Goal: Information Seeking & Learning: Learn about a topic

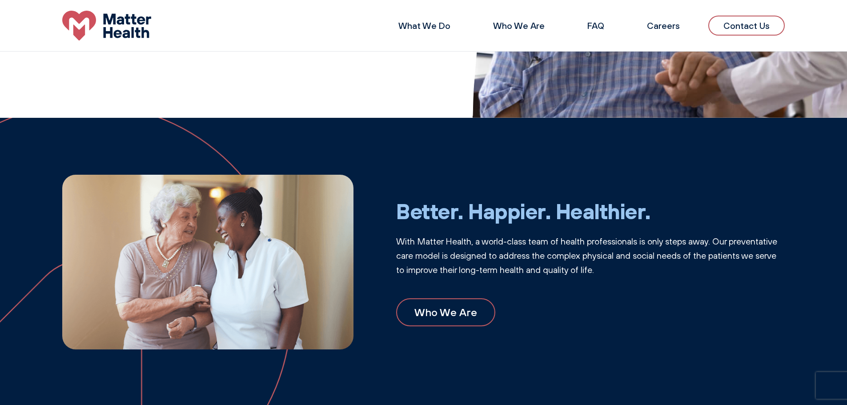
scroll to position [44, 0]
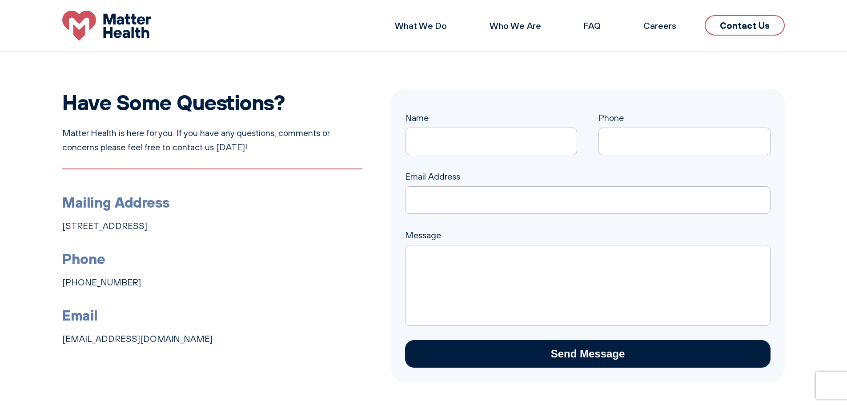
scroll to position [44, 0]
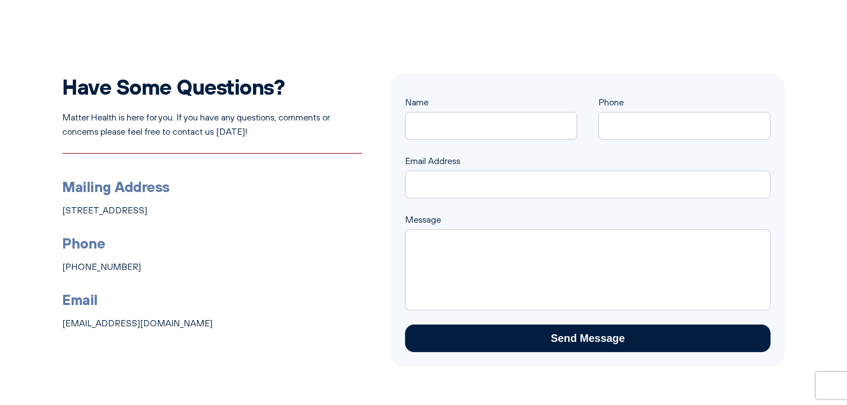
drag, startPoint x: 238, startPoint y: 213, endPoint x: 56, endPoint y: 208, distance: 181.8
click at [56, 208] on div "Have Some Questions? Matter Health is here for you. If you have any questions, …" at bounding box center [423, 220] width 847 height 292
copy link "1131 4th Ave South, Suite 210, Nashville, TN 37210"
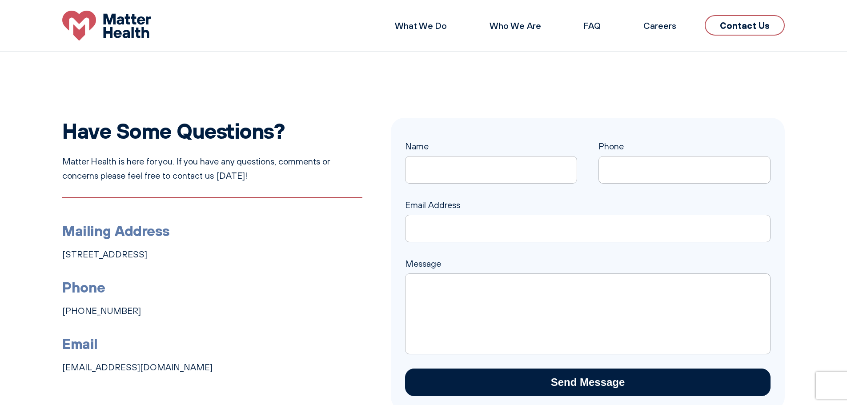
scroll to position [0, 0]
click at [123, 23] on img at bounding box center [106, 26] width 89 height 30
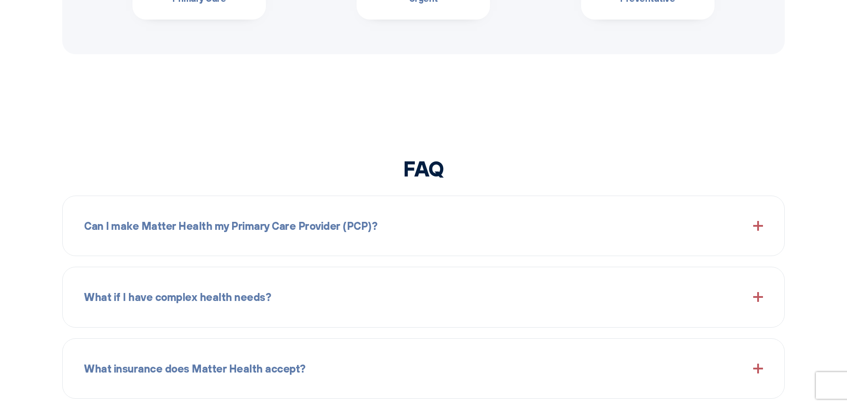
scroll to position [1067, 0]
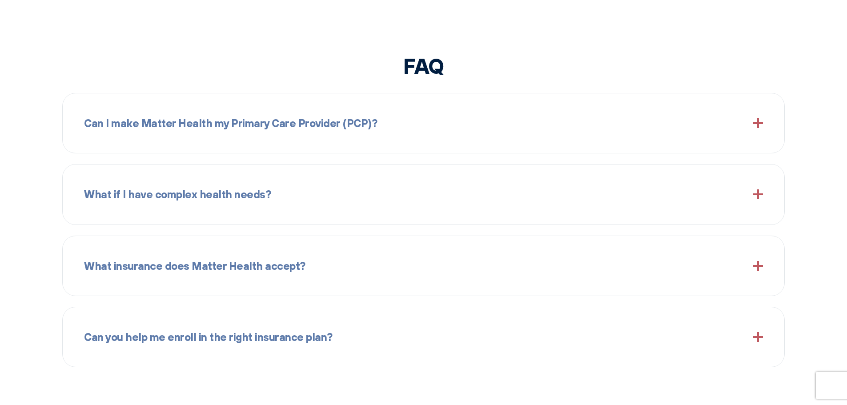
click at [326, 140] on div "Can I make Matter Health my Primary Care Provider (PCP)?" at bounding box center [423, 123] width 679 height 38
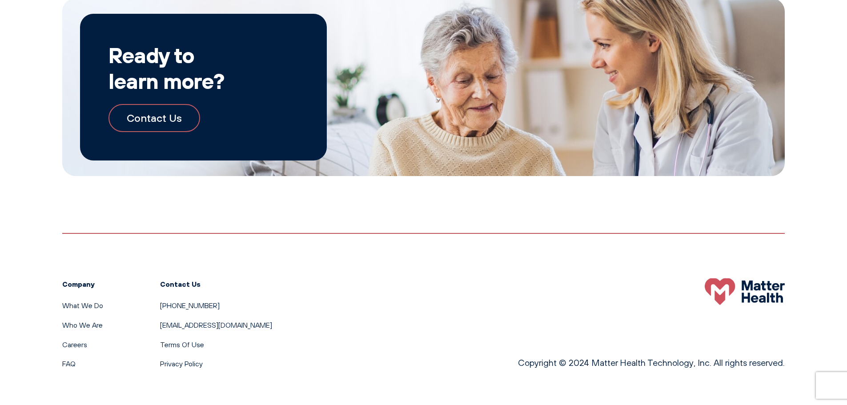
scroll to position [1670, 0]
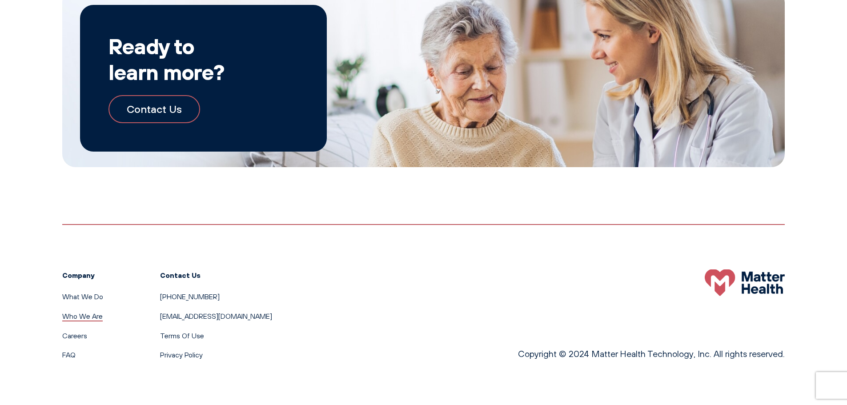
click at [95, 316] on link "Who We Are" at bounding box center [82, 316] width 40 height 9
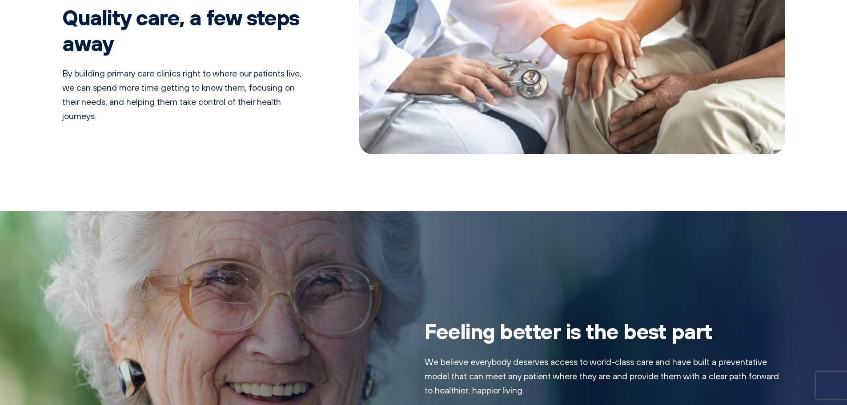
scroll to position [1040, 0]
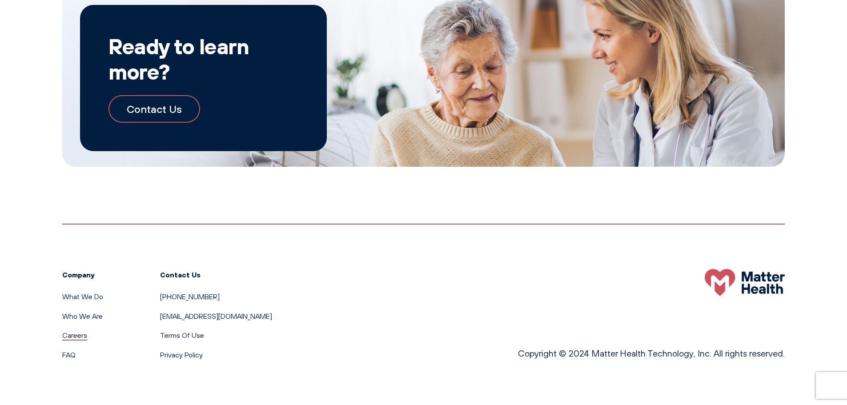
click at [79, 336] on link "Careers" at bounding box center [74, 335] width 25 height 9
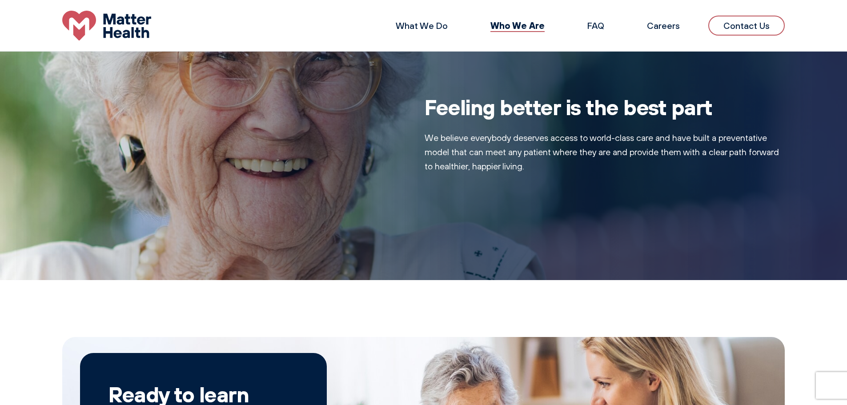
scroll to position [551, 0]
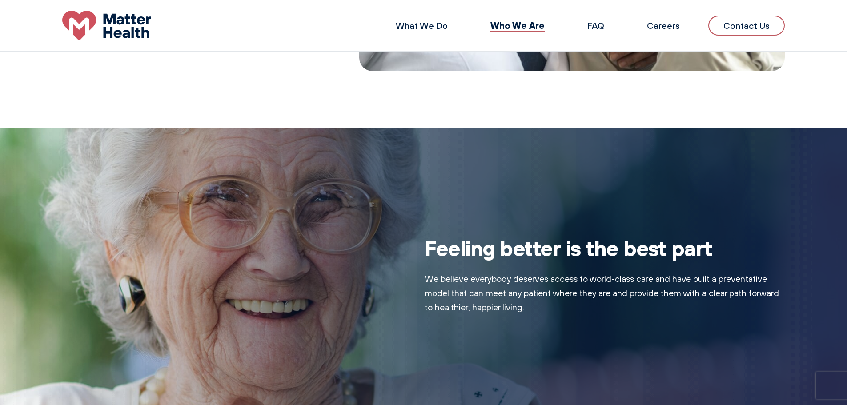
click at [127, 25] on img at bounding box center [106, 26] width 89 height 30
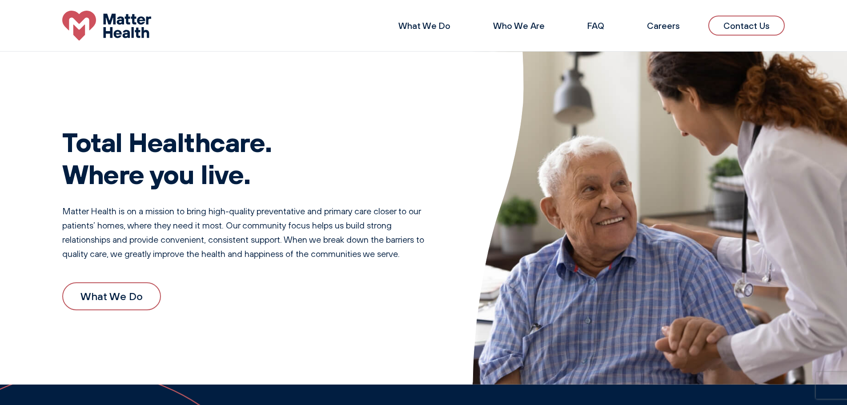
click at [122, 21] on img at bounding box center [106, 26] width 89 height 30
click at [438, 26] on link "What We Do" at bounding box center [424, 25] width 52 height 11
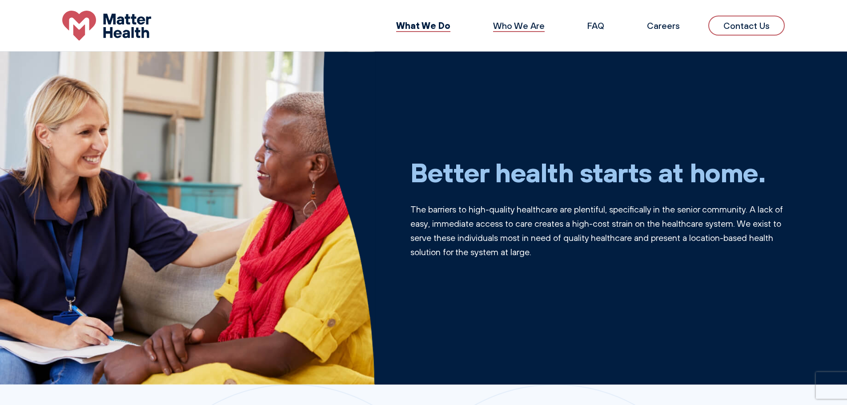
click at [512, 29] on link "Who We Are" at bounding box center [519, 25] width 52 height 11
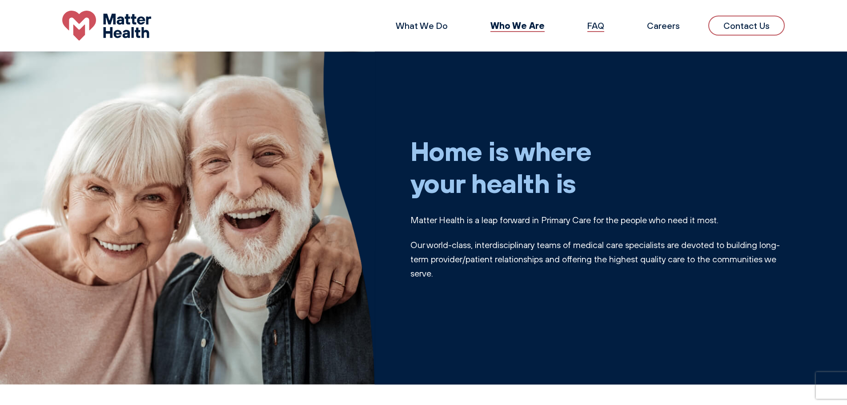
click at [594, 28] on link "FAQ" at bounding box center [595, 25] width 17 height 11
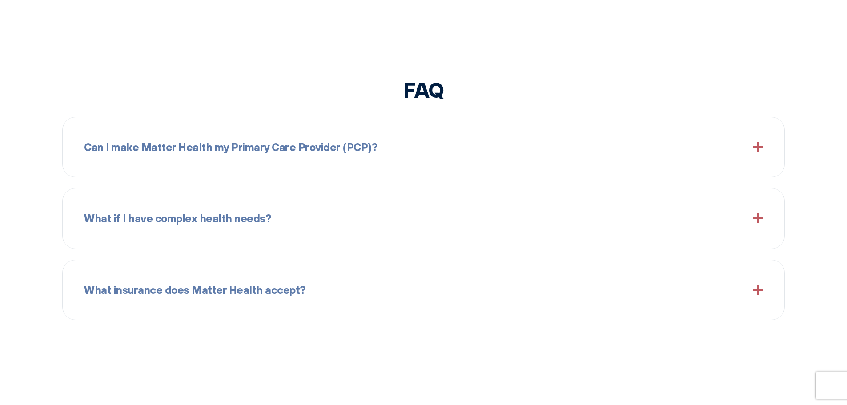
scroll to position [1052, 0]
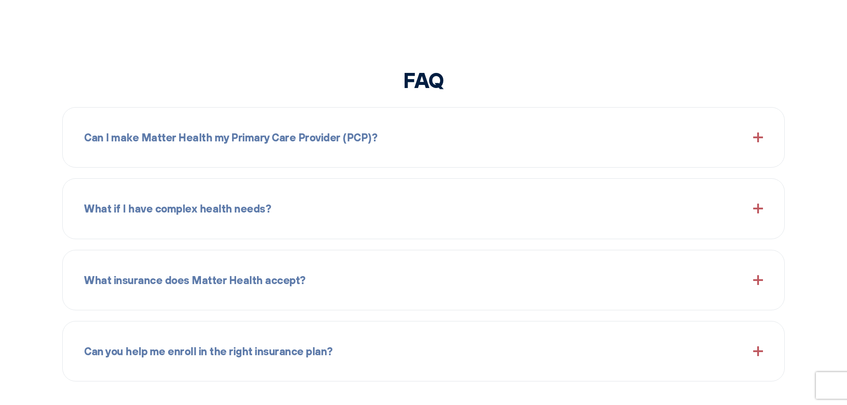
click at [438, 146] on div "Can I make Matter Health my Primary Care Provider (PCP)?" at bounding box center [423, 137] width 679 height 38
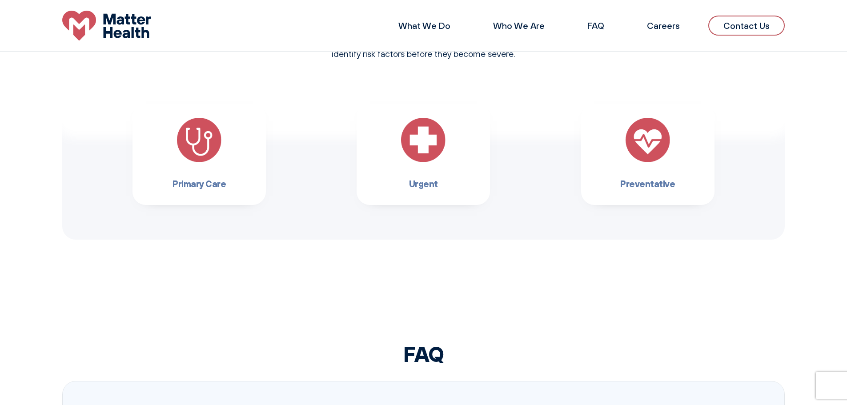
scroll to position [697, 0]
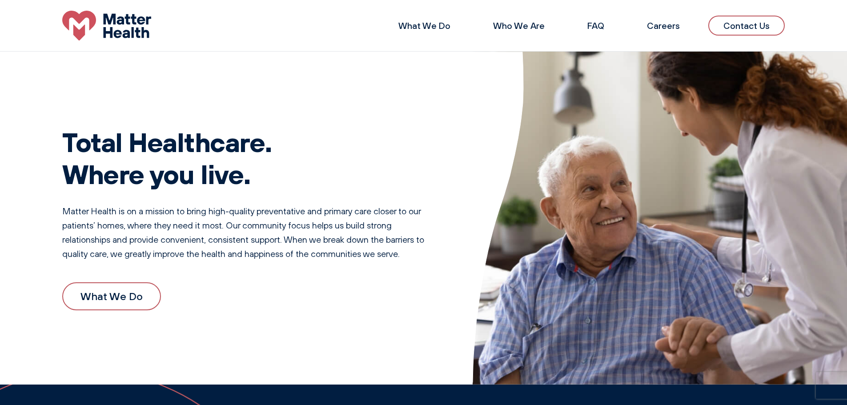
click at [722, 29] on link "Contact Us" at bounding box center [746, 26] width 76 height 20
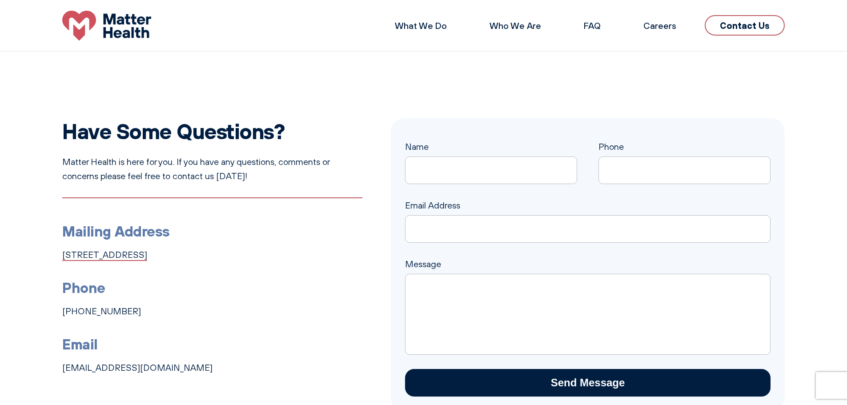
click at [67, 252] on link "1131 4th Ave South, Suite 210, Nashville, TN 37210" at bounding box center [104, 254] width 85 height 11
click at [135, 33] on img at bounding box center [106, 26] width 89 height 30
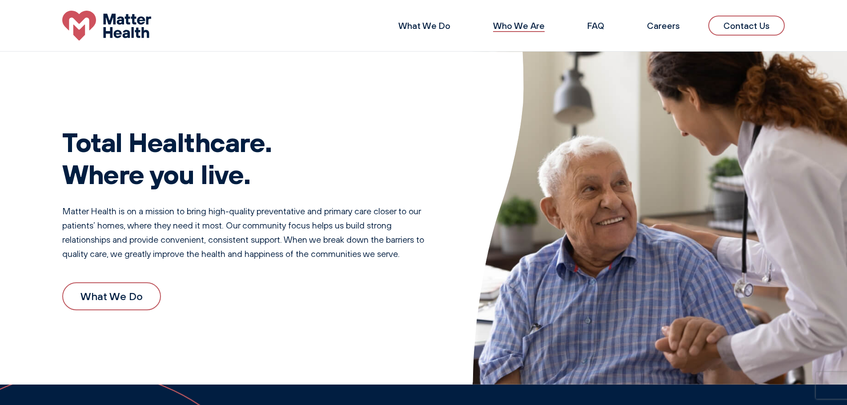
click at [496, 28] on link "Who We Are" at bounding box center [519, 25] width 52 height 11
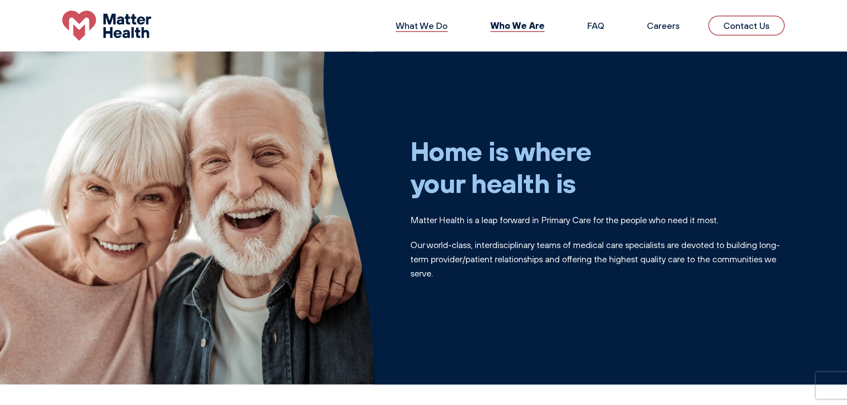
click at [448, 28] on link "What We Do" at bounding box center [422, 25] width 52 height 11
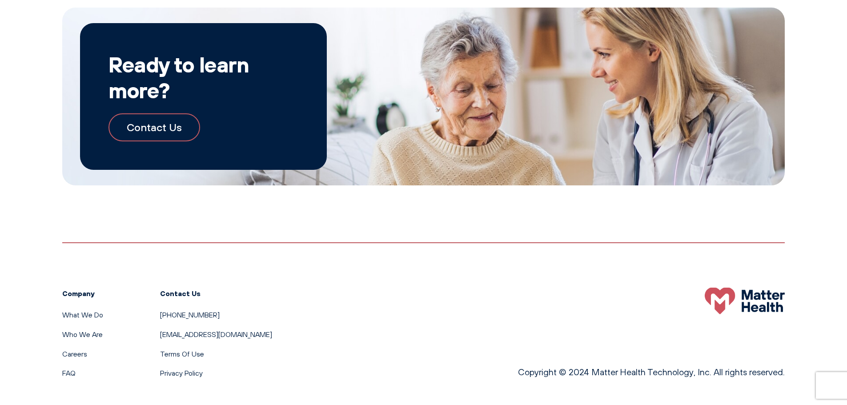
scroll to position [979, 0]
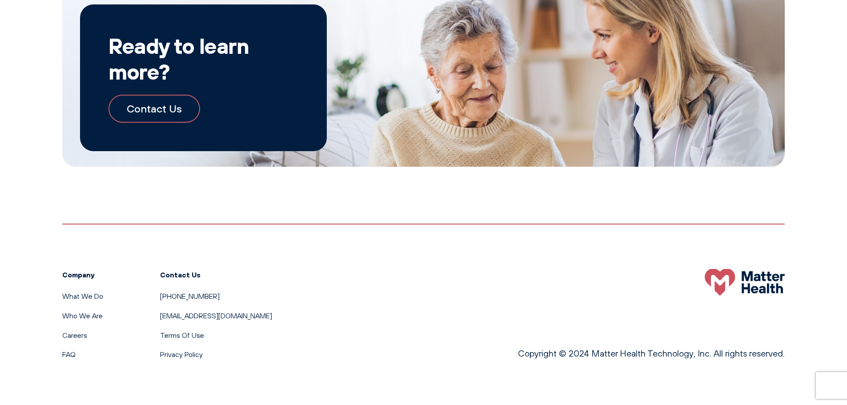
click at [80, 340] on li "Careers" at bounding box center [82, 336] width 41 height 12
click at [80, 339] on link "Careers" at bounding box center [74, 335] width 25 height 9
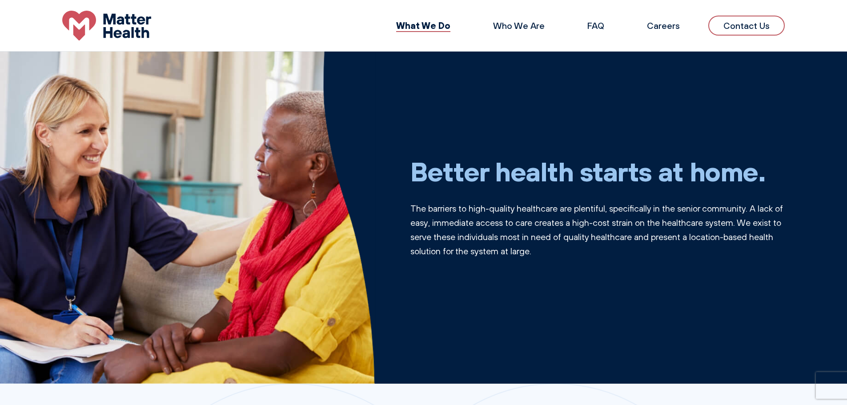
scroll to position [0, 0]
